Goal: Information Seeking & Learning: Learn about a topic

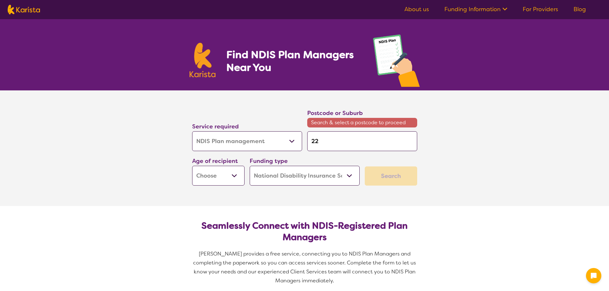
select select "NDIS Plan management"
select select "NDIS"
select select "NDIS Plan management"
select select "NDIS"
type input "225"
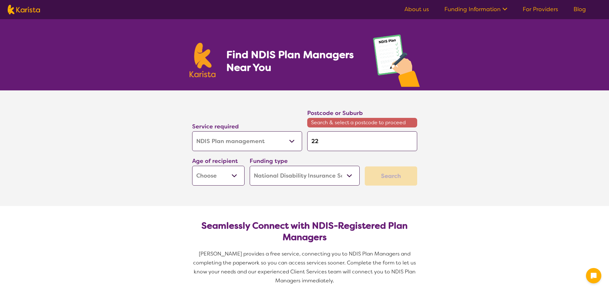
type input "225"
type input "2250"
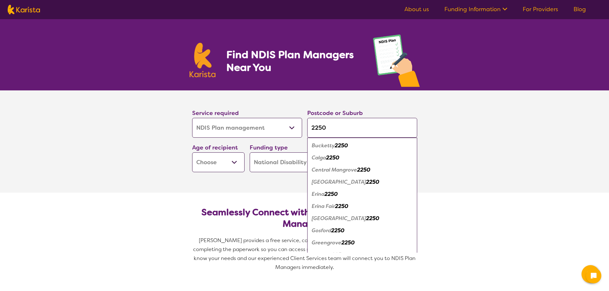
type input "2250"
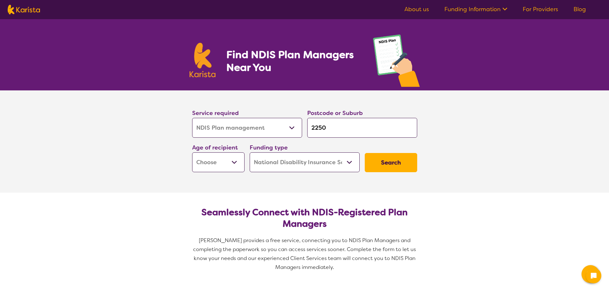
click at [234, 163] on select "Early Childhood - 0 to 9 Child - 10 to 11 Adolescent - 12 to 17 Adult - 18 to 6…" at bounding box center [218, 162] width 52 height 20
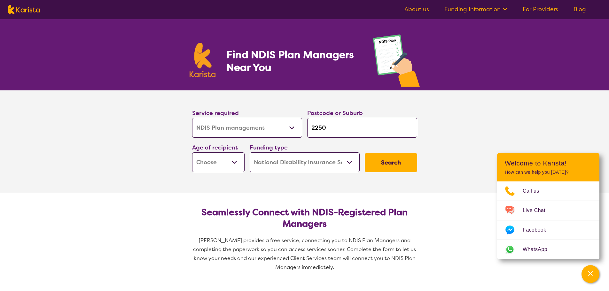
select select "AD"
click at [192, 152] on select "Early Childhood - 0 to 9 Child - 10 to 11 Adolescent - 12 to 17 Adult - 18 to 6…" at bounding box center [218, 162] width 52 height 20
select select "AD"
click at [395, 172] on button "Search" at bounding box center [391, 162] width 52 height 19
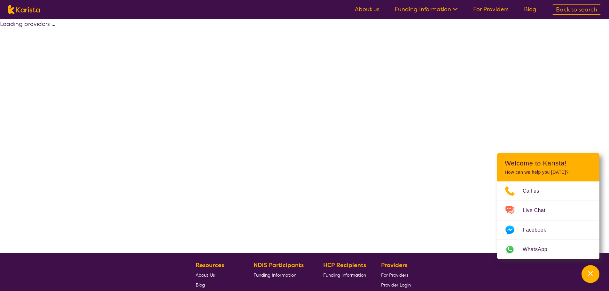
select select "by_score"
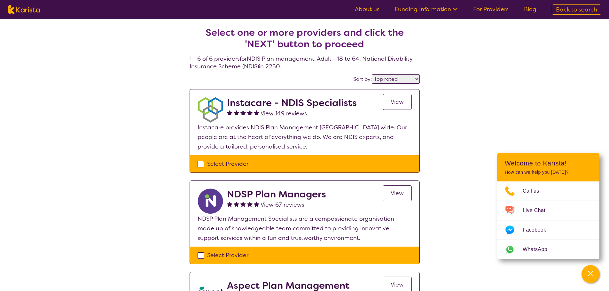
select select "NDIS Plan management"
select select "AD"
select select "NDIS"
select select "NDIS Plan management"
select select "AD"
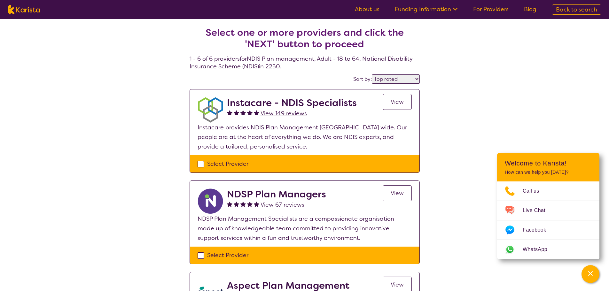
select select "NDIS"
